Goal: Transaction & Acquisition: Purchase product/service

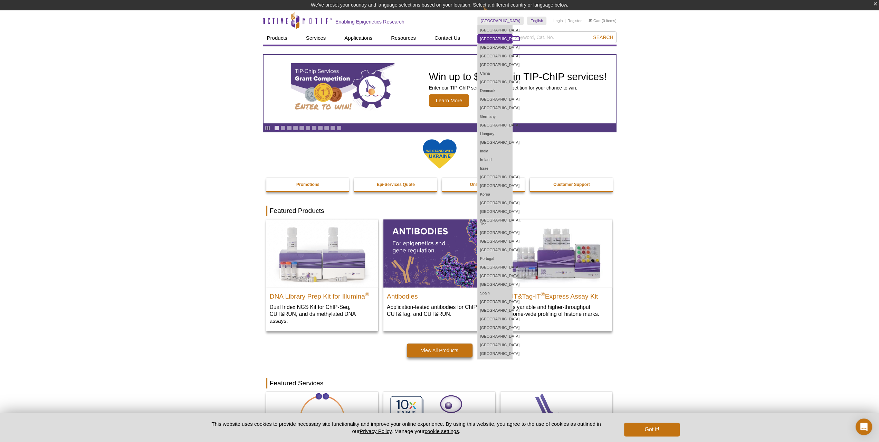
click at [512, 35] on link "[GEOGRAPHIC_DATA]" at bounding box center [495, 39] width 35 height 9
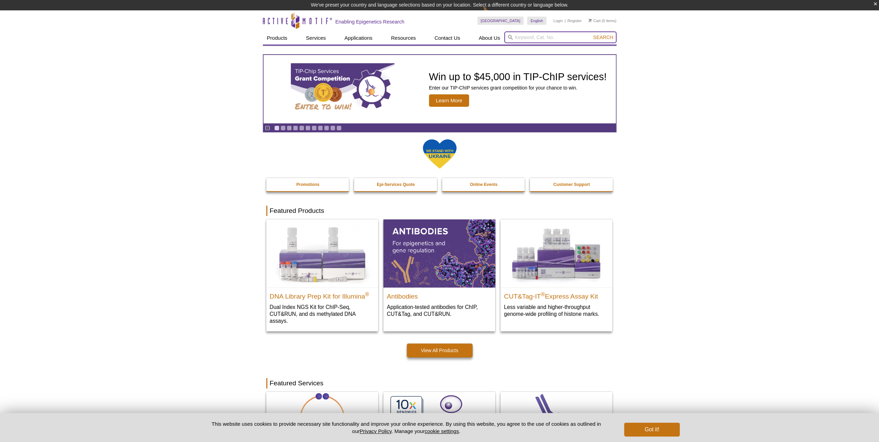
click at [558, 34] on input "search" at bounding box center [560, 37] width 112 height 12
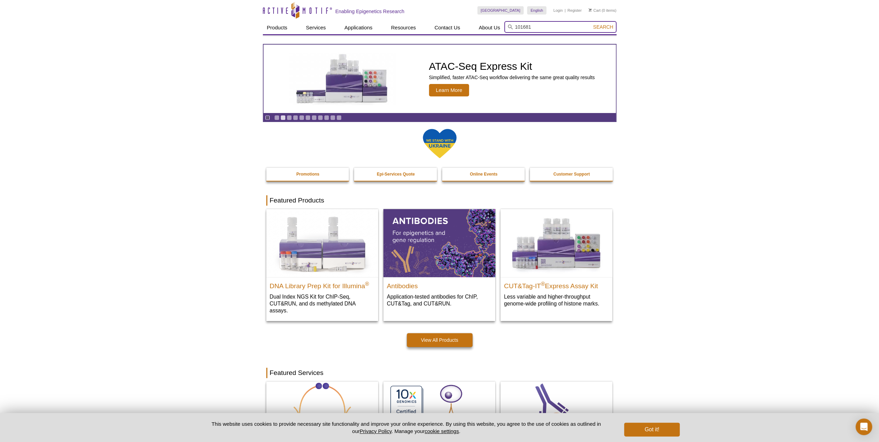
type input "101681"
click at [600, 25] on span "Search" at bounding box center [603, 27] width 20 height 6
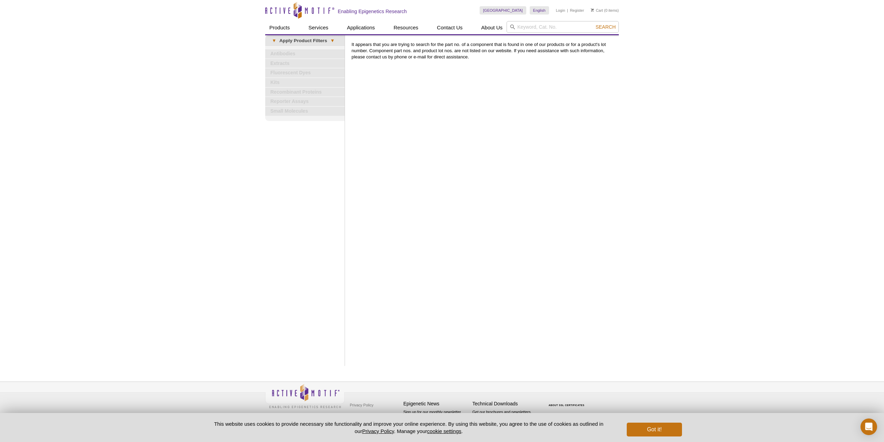
click at [675, 437] on pint-cookie-banner "This website uses cookies to provide necessary site functionality and improve y…" at bounding box center [442, 427] width 884 height 29
click at [671, 429] on button "Got it!" at bounding box center [654, 429] width 55 height 14
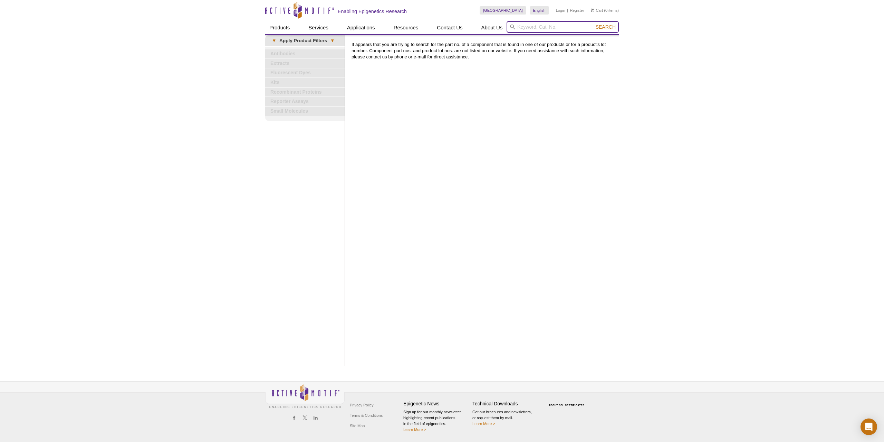
click at [551, 24] on input "search" at bounding box center [563, 27] width 112 height 12
type input "Ip-Low buffer"
click at [594, 24] on button "Search" at bounding box center [606, 27] width 24 height 6
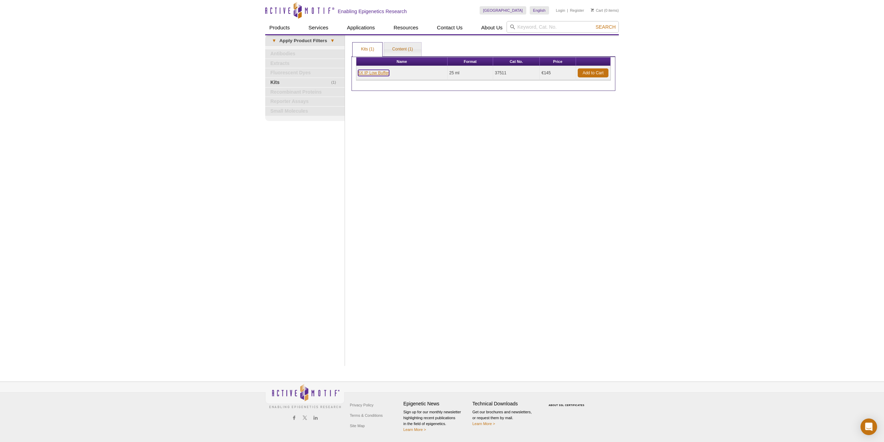
click at [372, 73] on link "5X IP Low Buffer" at bounding box center [373, 73] width 31 height 6
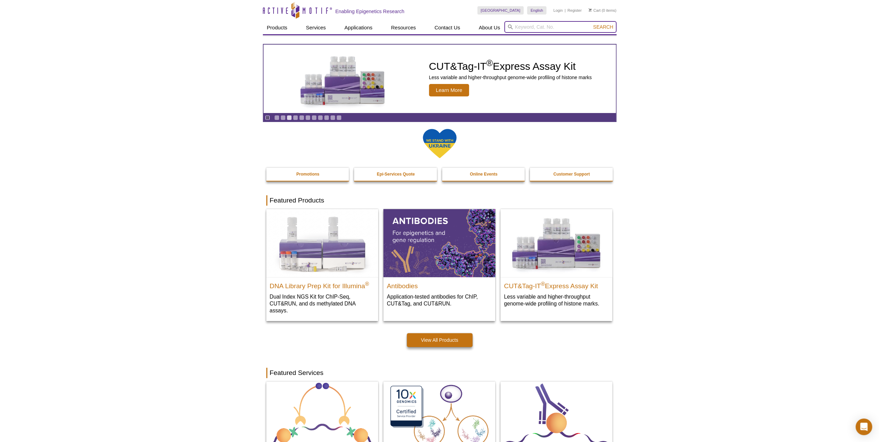
click at [533, 25] on input "search" at bounding box center [560, 27] width 112 height 12
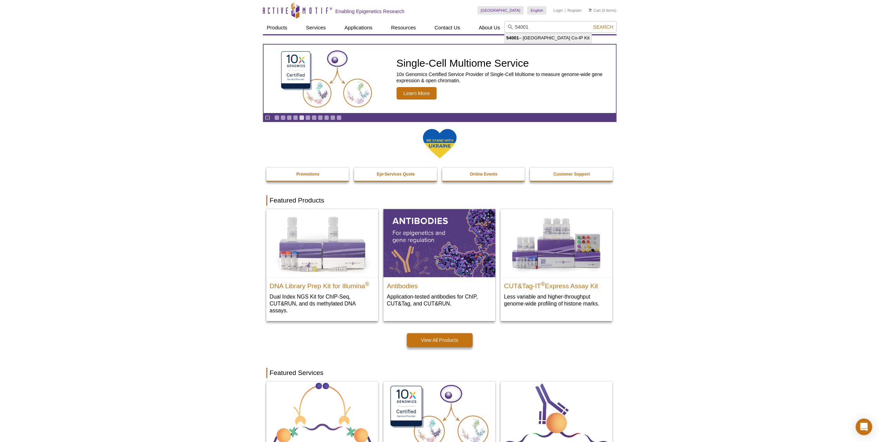
click at [536, 39] on li "54001 – Nuclear Complex Co-IP Kit" at bounding box center [548, 38] width 87 height 10
type input "54001 – Nuclear Complex Co-IP Kit"
click at [607, 24] on button "Search" at bounding box center [603, 27] width 24 height 6
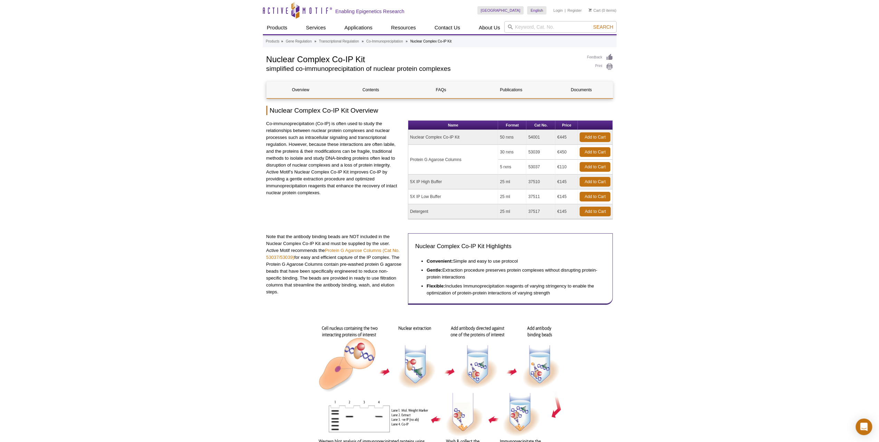
click at [430, 182] on td "5X IP High Buffer" at bounding box center [453, 181] width 90 height 15
drag, startPoint x: 442, startPoint y: 196, endPoint x: 410, endPoint y: 198, distance: 32.2
click at [410, 198] on td "5X IP Low Buffer" at bounding box center [453, 196] width 90 height 15
copy td "5X IP Low Buffer"
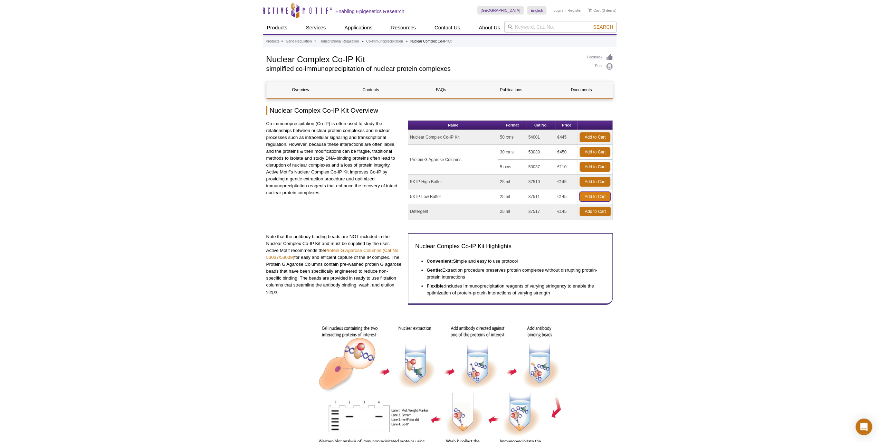
click at [599, 196] on link "Add to Cart" at bounding box center [595, 197] width 31 height 10
drag, startPoint x: 441, startPoint y: 196, endPoint x: 409, endPoint y: 198, distance: 32.9
click at [409, 198] on td "5X IP Low Buffer" at bounding box center [453, 196] width 90 height 15
copy td "5X IP Low Buffer"
drag, startPoint x: 427, startPoint y: 210, endPoint x: 405, endPoint y: 210, distance: 22.1
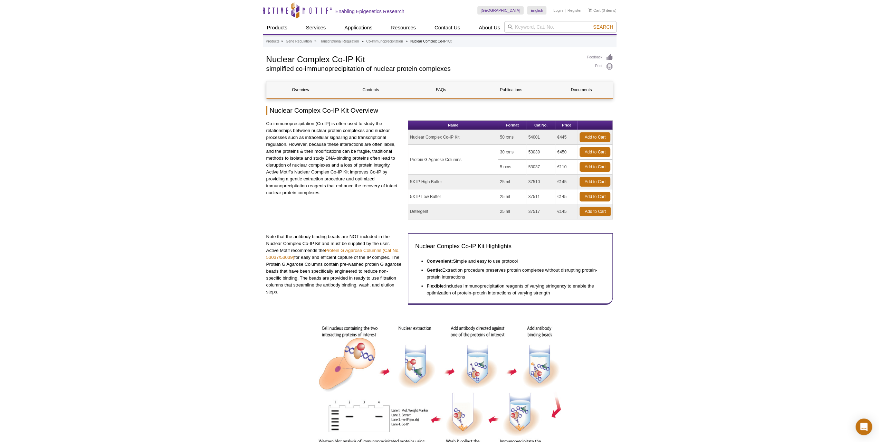
click at [405, 210] on div "Co-immunoprecipitation (Co-IP) is often used to study the relationships between…" at bounding box center [439, 169] width 347 height 99
click at [432, 209] on td "Detergent" at bounding box center [453, 211] width 90 height 15
drag, startPoint x: 431, startPoint y: 210, endPoint x: 410, endPoint y: 211, distance: 21.4
click at [410, 211] on td "Detergent" at bounding box center [453, 211] width 90 height 15
copy td "Detergent"
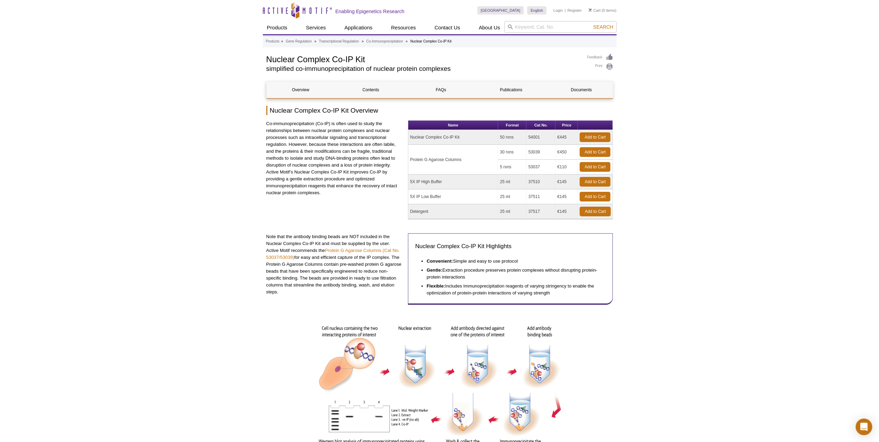
drag, startPoint x: 528, startPoint y: 197, endPoint x: 540, endPoint y: 194, distance: 12.1
click at [540, 194] on td "37511" at bounding box center [540, 196] width 29 height 15
copy td "37511"
drag, startPoint x: 539, startPoint y: 210, endPoint x: 520, endPoint y: 208, distance: 19.1
click at [520, 208] on tr "Detergent 25 ml 37517 €145 Add to Cart" at bounding box center [510, 211] width 204 height 15
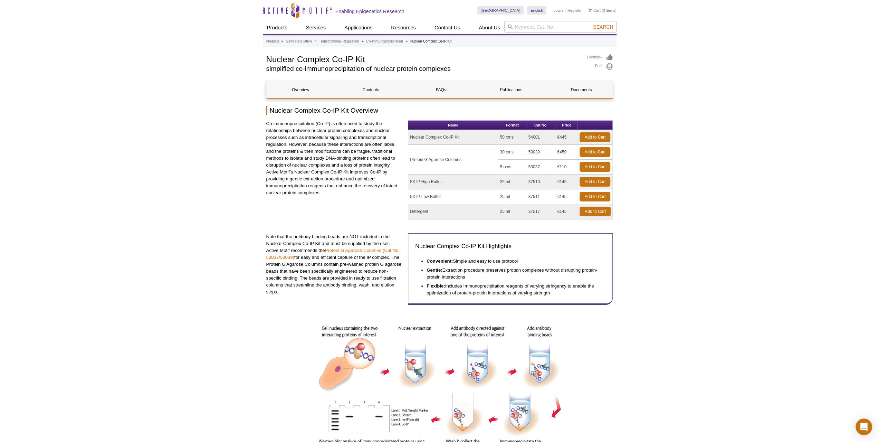
copy tr "37517"
drag, startPoint x: 461, startPoint y: 158, endPoint x: 417, endPoint y: 159, distance: 44.2
click at [417, 159] on td "Protein G Agarose Columns" at bounding box center [453, 160] width 90 height 30
